Goal: Information Seeking & Learning: Learn about a topic

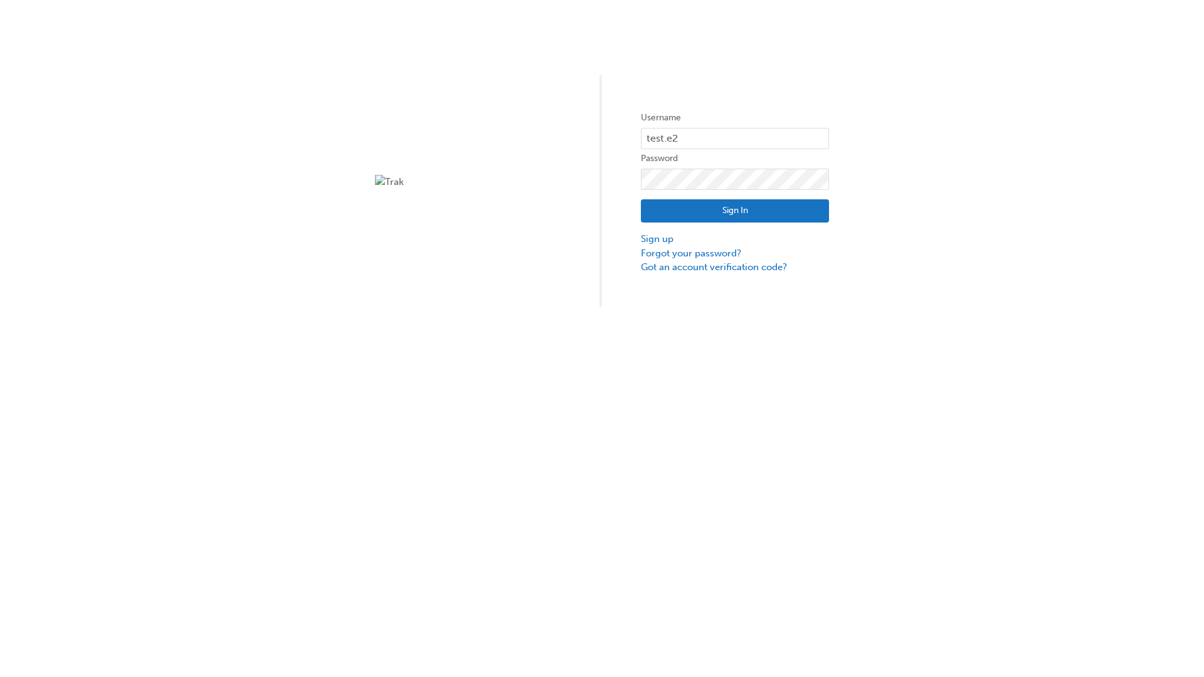
type input "test.e2e.user14"
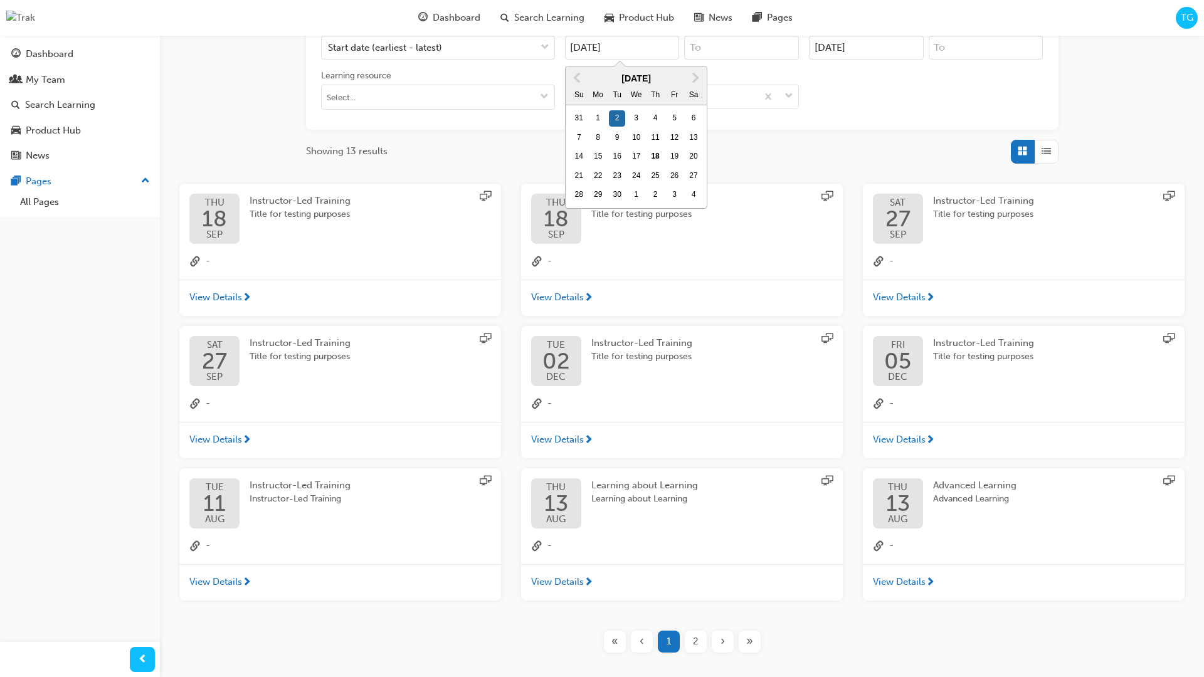
type input "[DATE]"
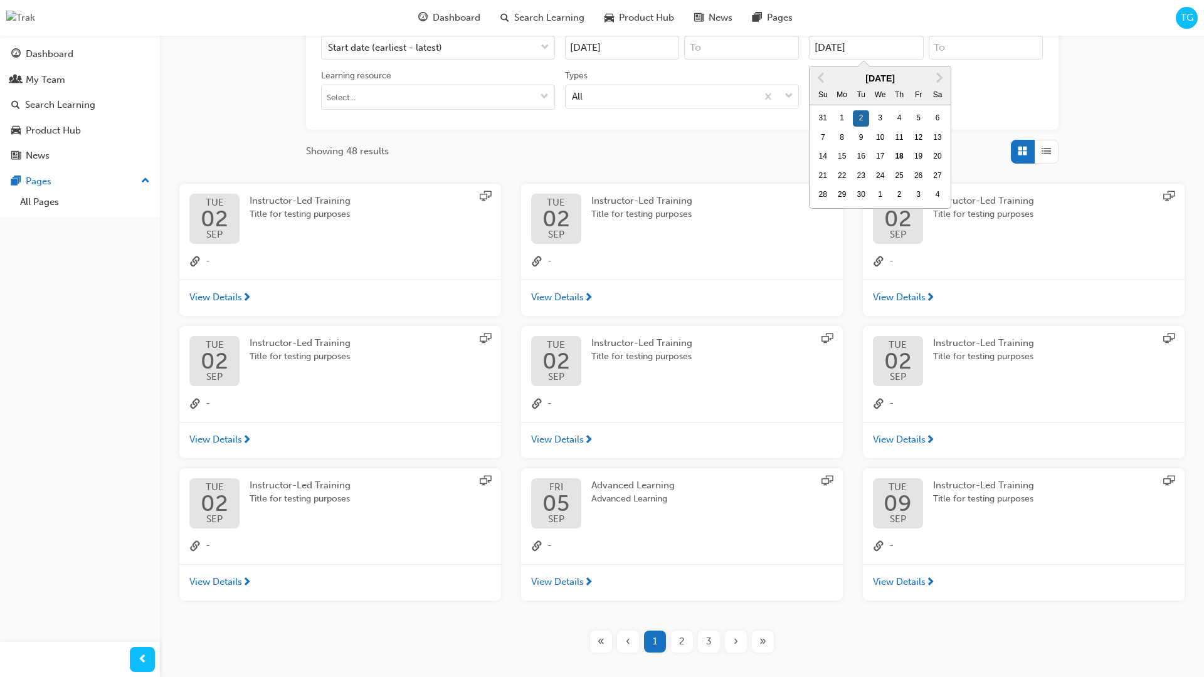
type input "[DATE]"
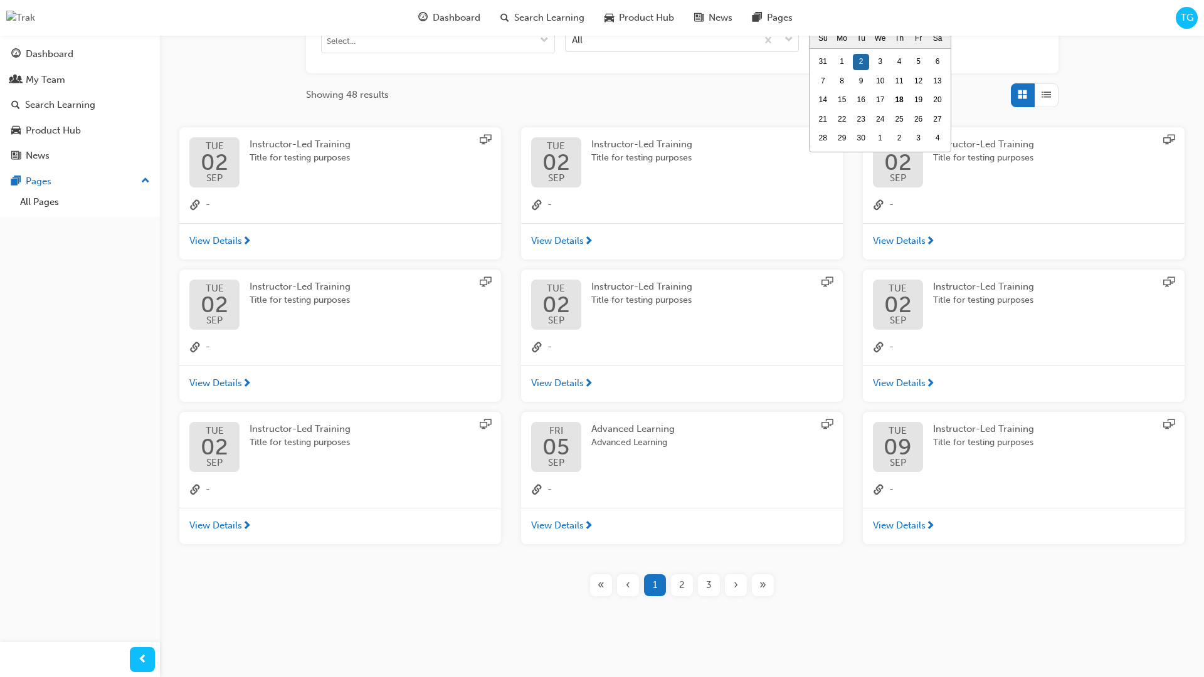
click at [573, 40] on input "Types All" at bounding box center [572, 39] width 1 height 11
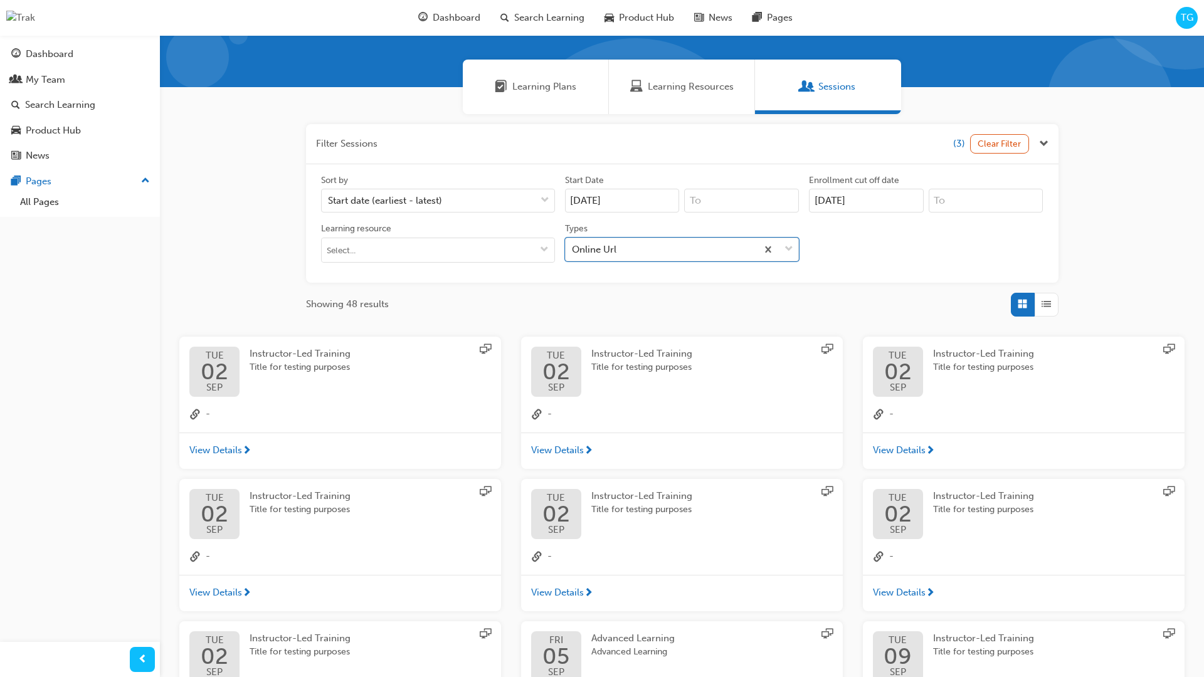
scroll to position [282, 0]
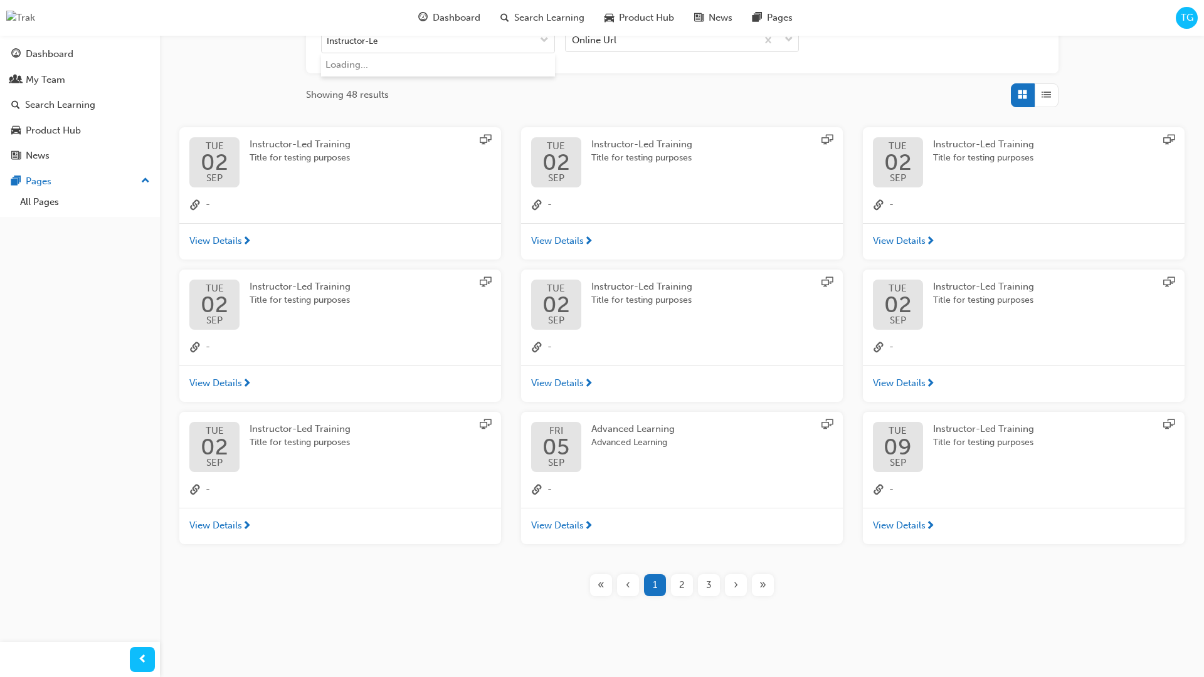
type input "Instructor-Led"
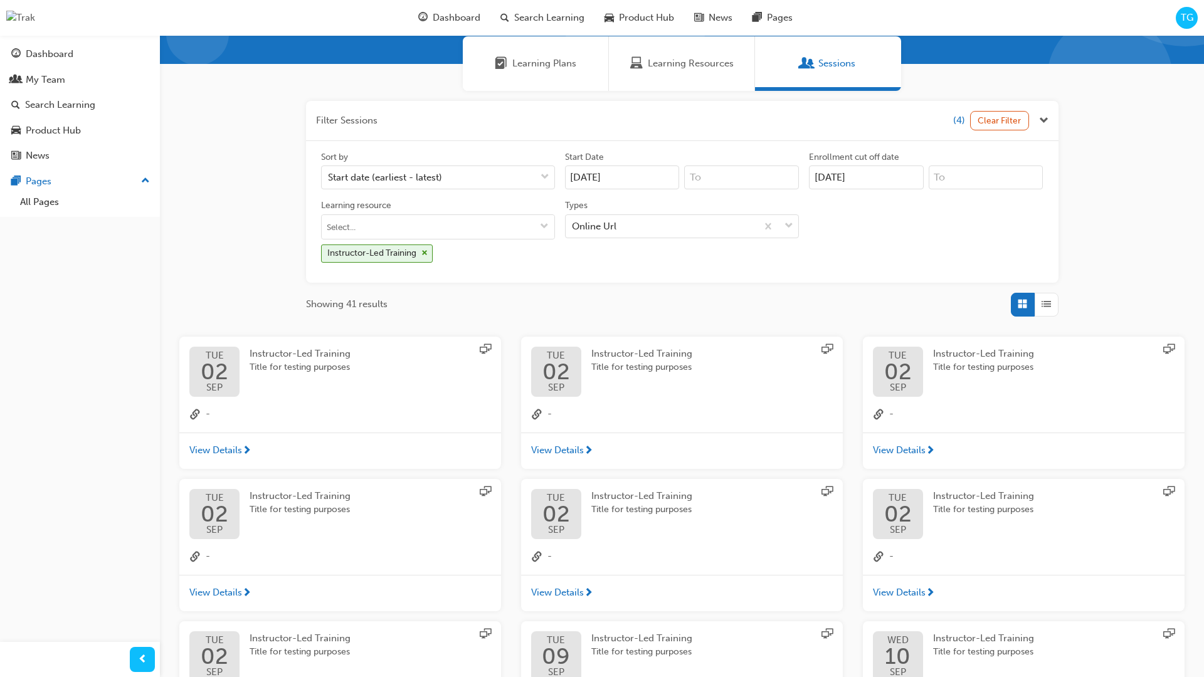
scroll to position [282, 0]
